Goal: Task Accomplishment & Management: Manage account settings

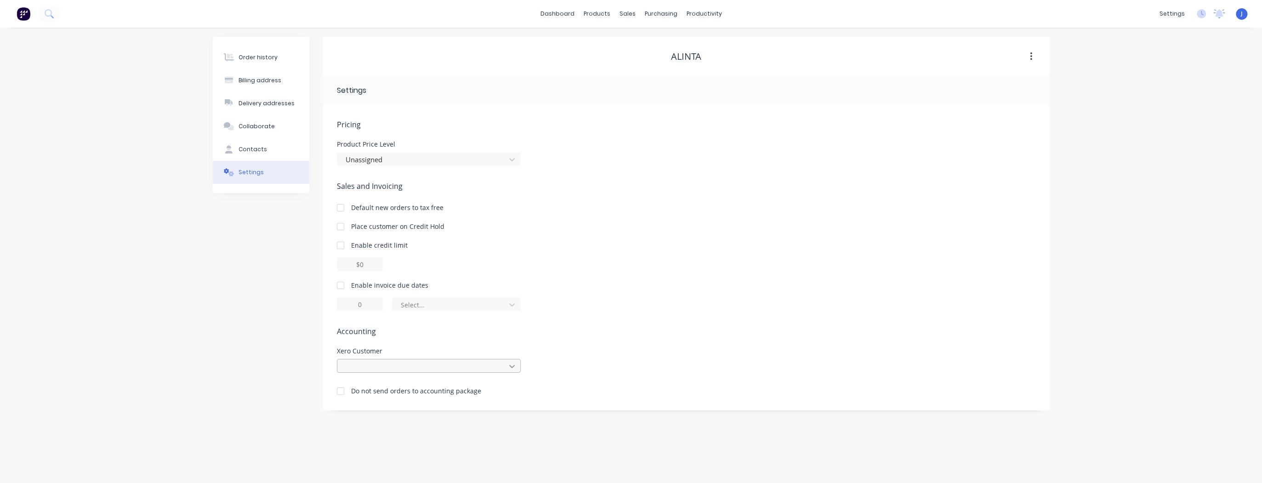
click at [509, 366] on icon at bounding box center [512, 366] width 6 height 3
click at [699, 105] on div "Pricing Product Price Level Unassigned Sales and Invoicing Default new orders t…" at bounding box center [686, 257] width 726 height 305
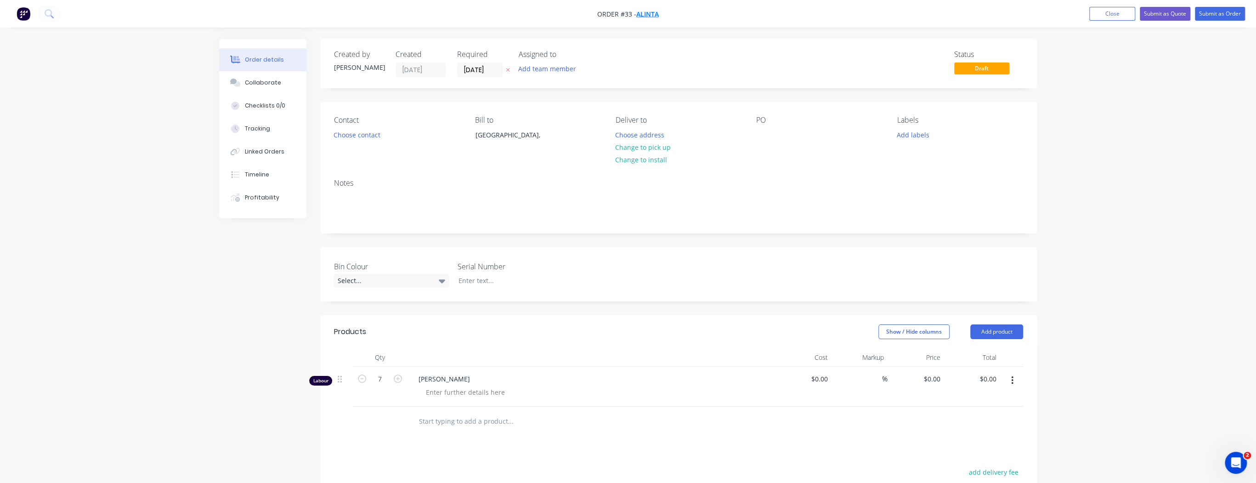
click at [656, 15] on span "Alinta" at bounding box center [647, 14] width 23 height 9
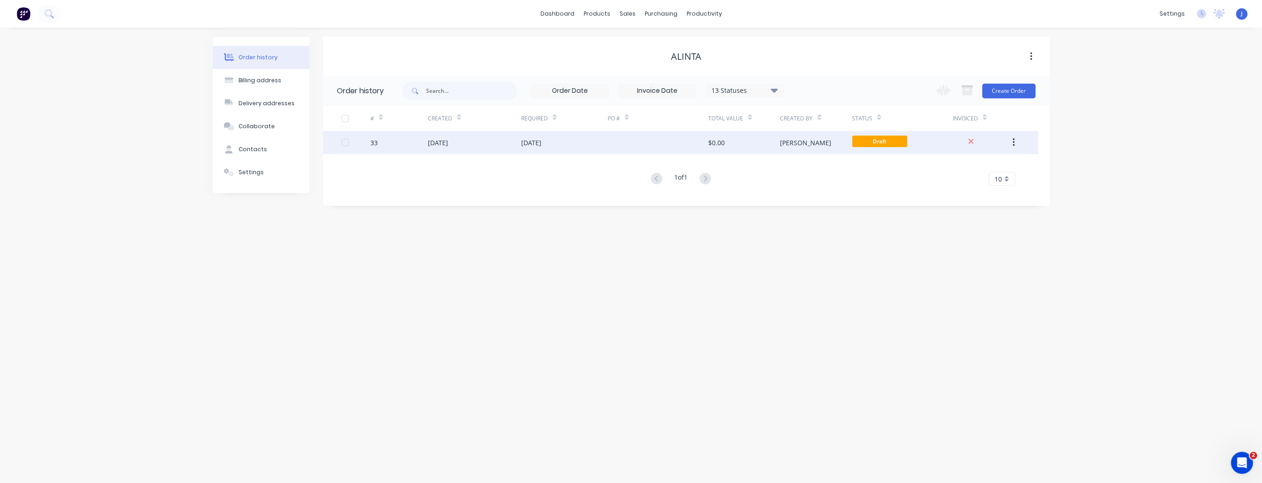
click at [586, 142] on div "[DATE]" at bounding box center [564, 142] width 86 height 23
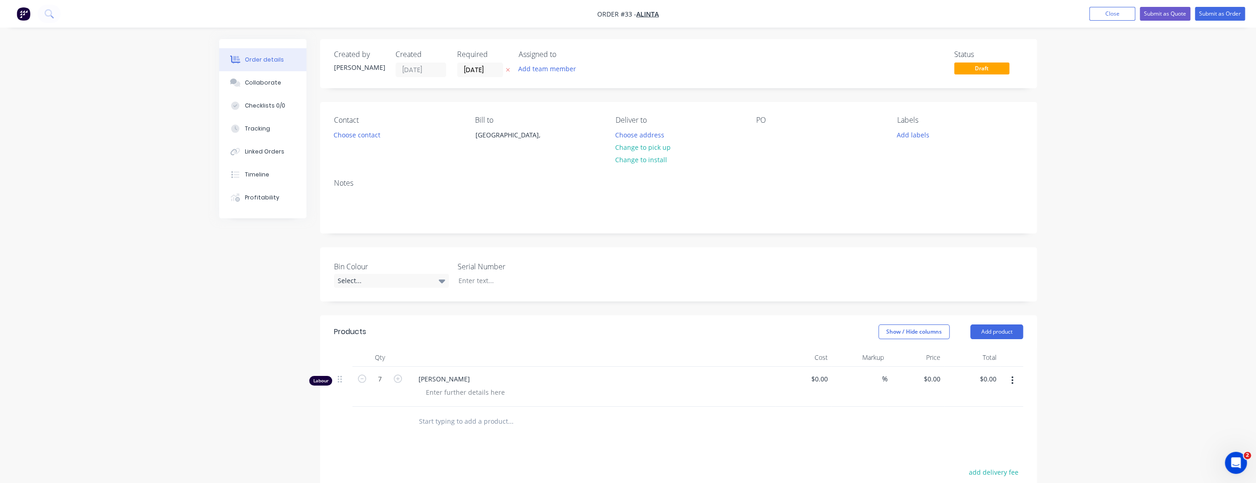
click at [665, 14] on nav "Order #33 - Alinta Add product Close Submit as Quote Submit as Order" at bounding box center [628, 14] width 1256 height 28
drag, startPoint x: 665, startPoint y: 14, endPoint x: 634, endPoint y: 12, distance: 31.3
click at [634, 12] on nav "Order #33 - Alinta Add product Close Submit as Quote Submit as Order" at bounding box center [628, 14] width 1256 height 28
click at [1119, 12] on button "Close" at bounding box center [1113, 14] width 46 height 14
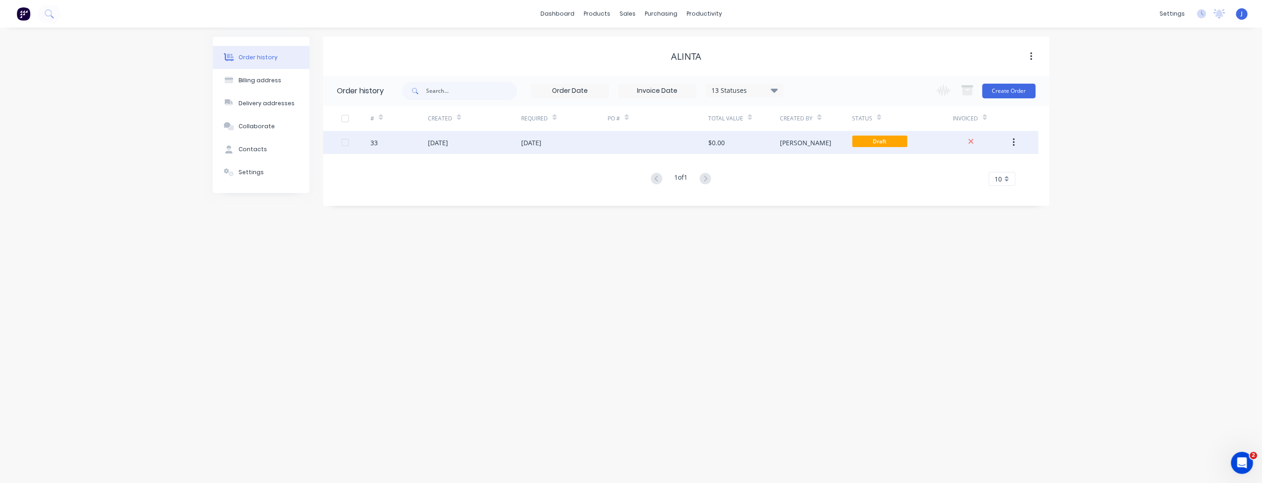
click at [1014, 147] on button "button" at bounding box center [1014, 142] width 22 height 17
click at [976, 164] on div "Archive" at bounding box center [980, 166] width 71 height 13
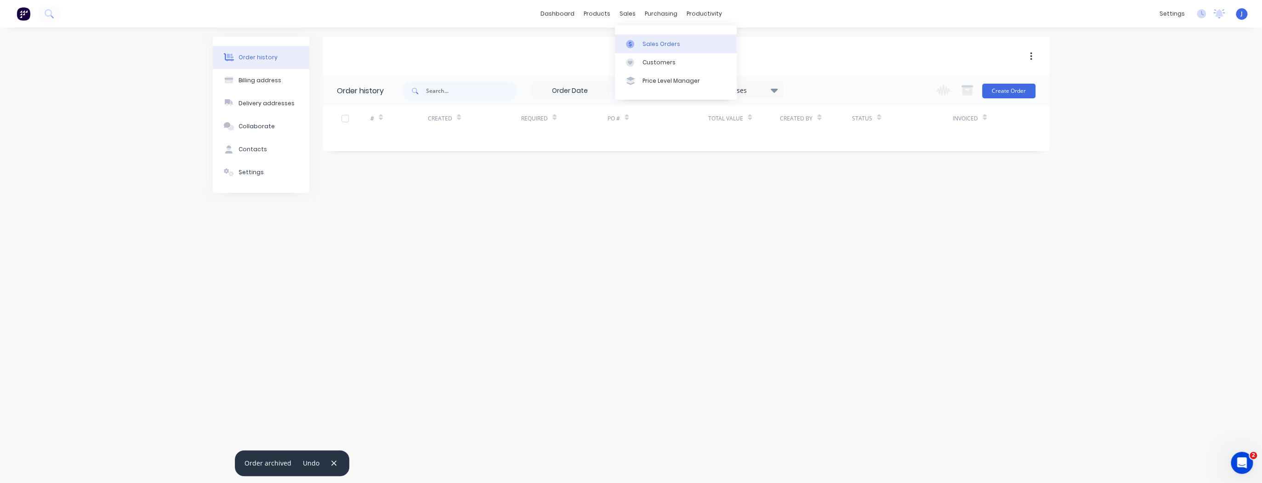
click at [631, 40] on icon at bounding box center [630, 44] width 8 height 8
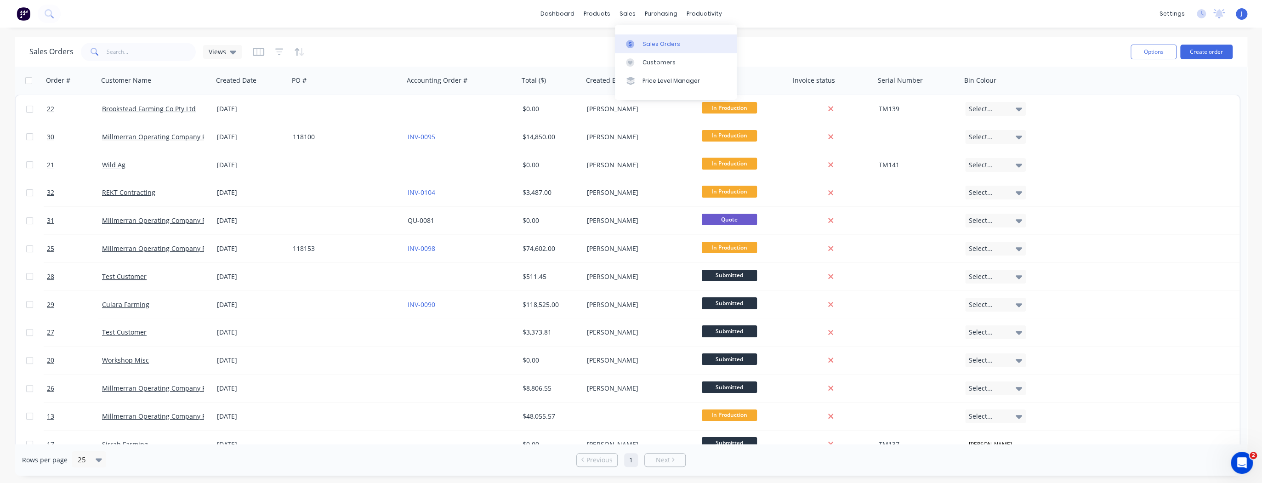
click at [648, 41] on div "Sales Orders" at bounding box center [661, 44] width 38 height 8
click at [1204, 47] on button "Create order" at bounding box center [1206, 52] width 52 height 15
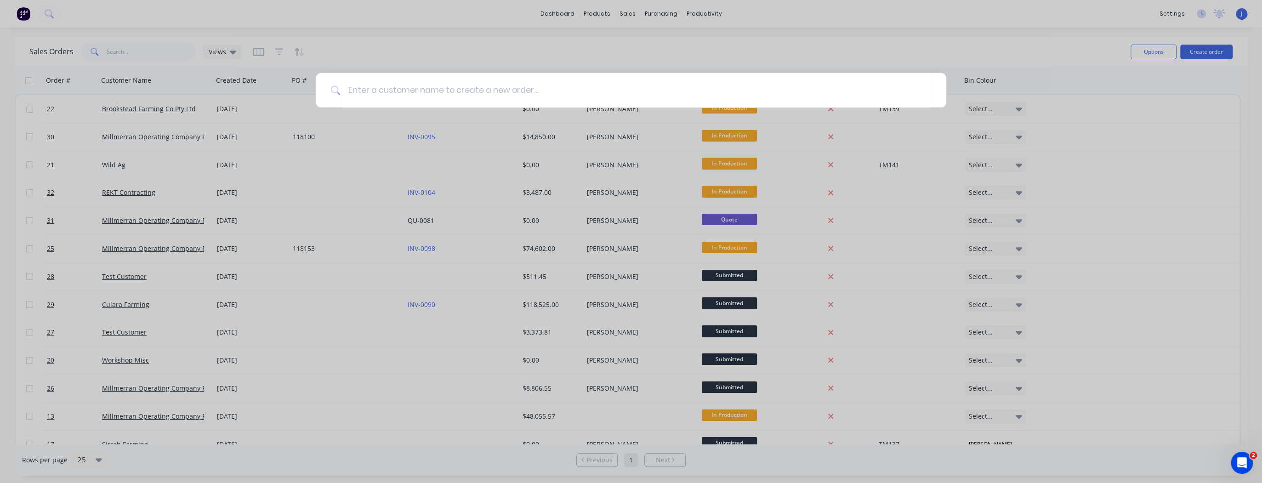
click at [1200, 50] on div at bounding box center [631, 241] width 1262 height 483
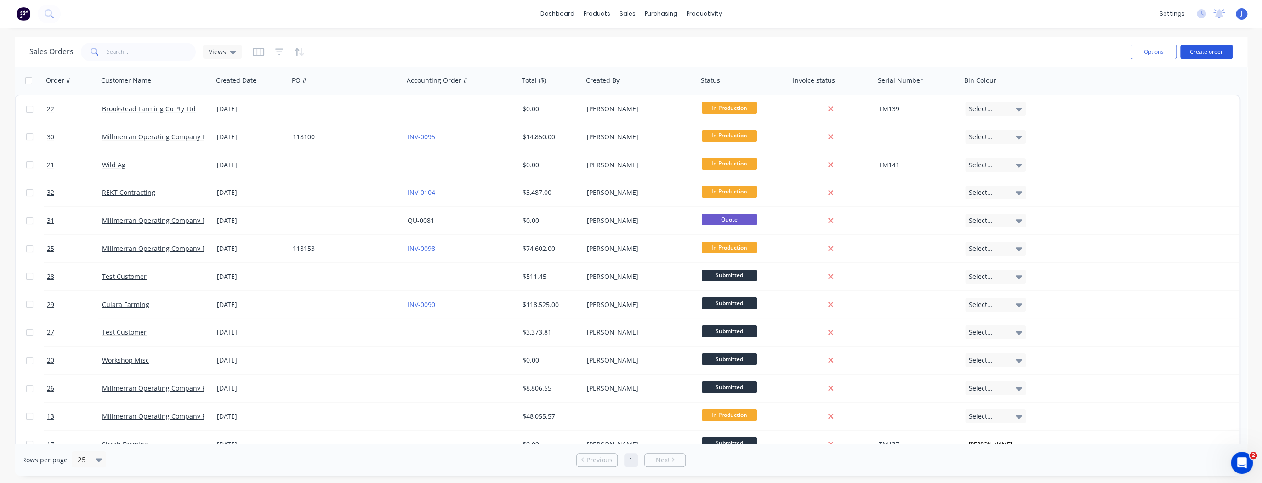
click at [1213, 52] on button "Create order" at bounding box center [1206, 52] width 52 height 15
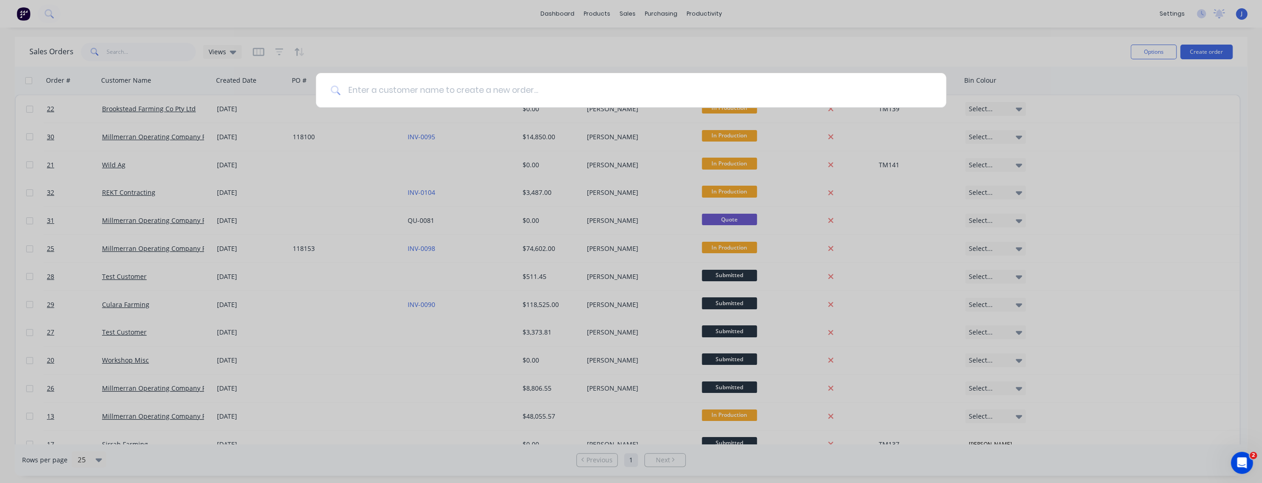
click at [471, 95] on input at bounding box center [636, 90] width 591 height 34
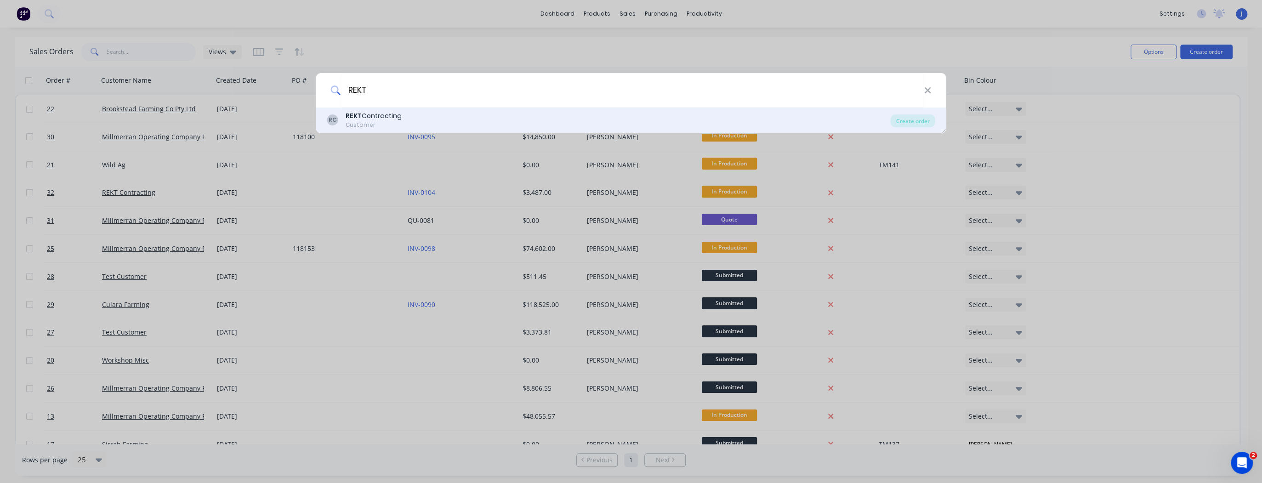
type input "REKT"
click at [381, 119] on div "REKT Contracting" at bounding box center [374, 116] width 56 height 10
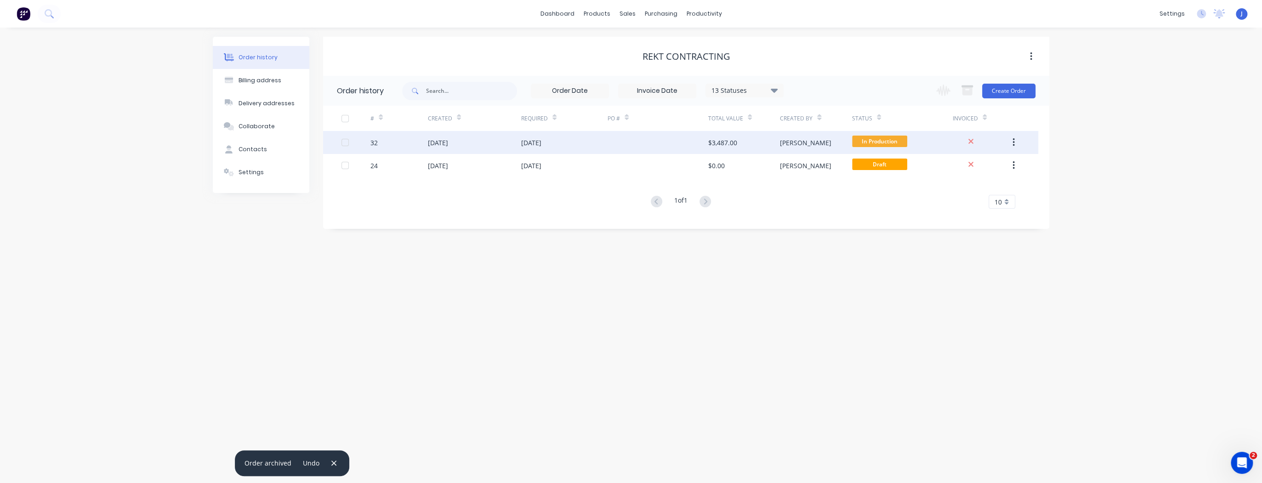
click at [537, 145] on div "[DATE]" at bounding box center [531, 143] width 20 height 10
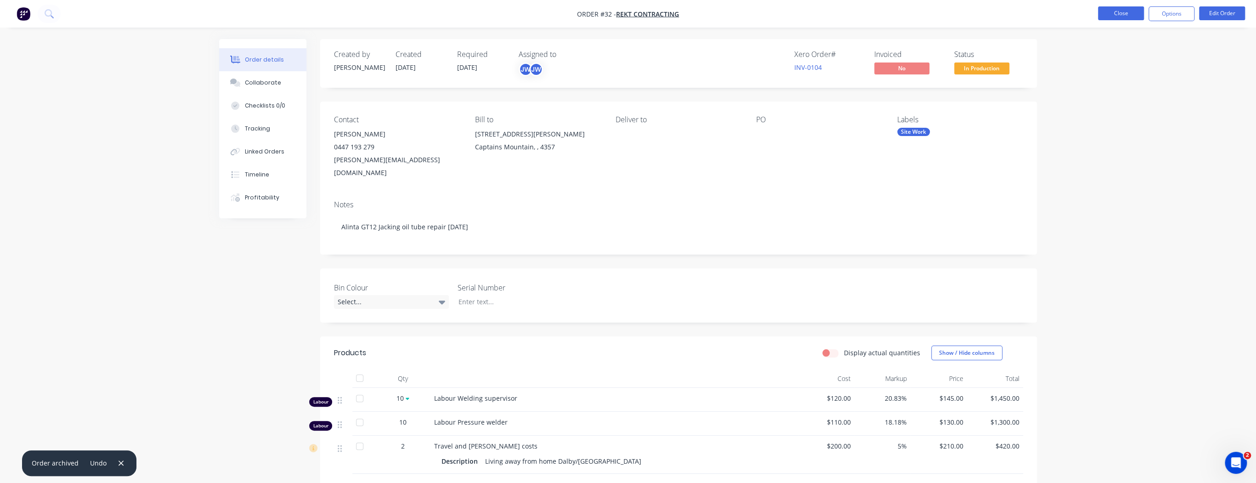
click at [1119, 15] on button "Close" at bounding box center [1121, 13] width 46 height 14
